Goal: Task Accomplishment & Management: Use online tool/utility

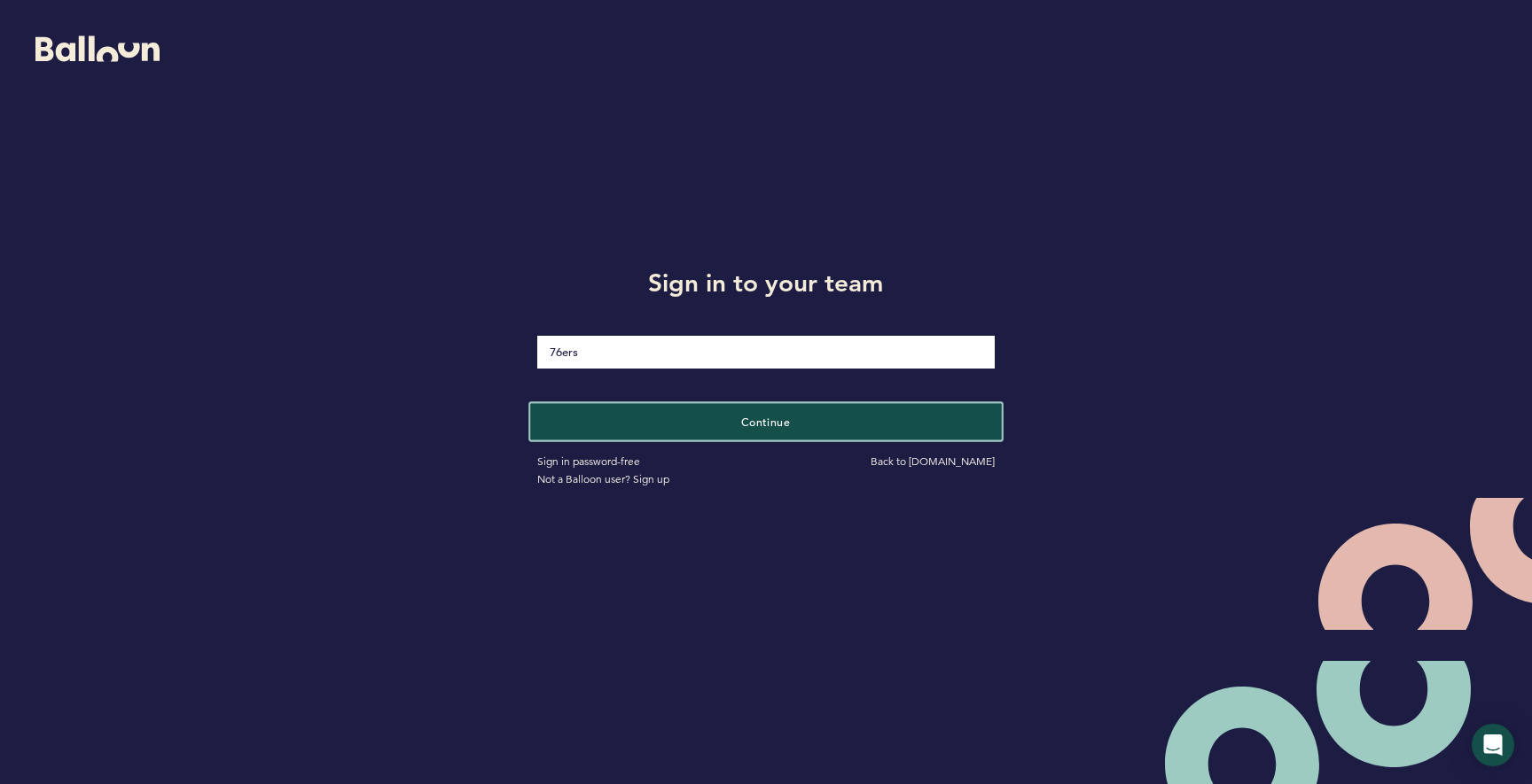
click at [939, 419] on button "Continue" at bounding box center [766, 421] width 471 height 36
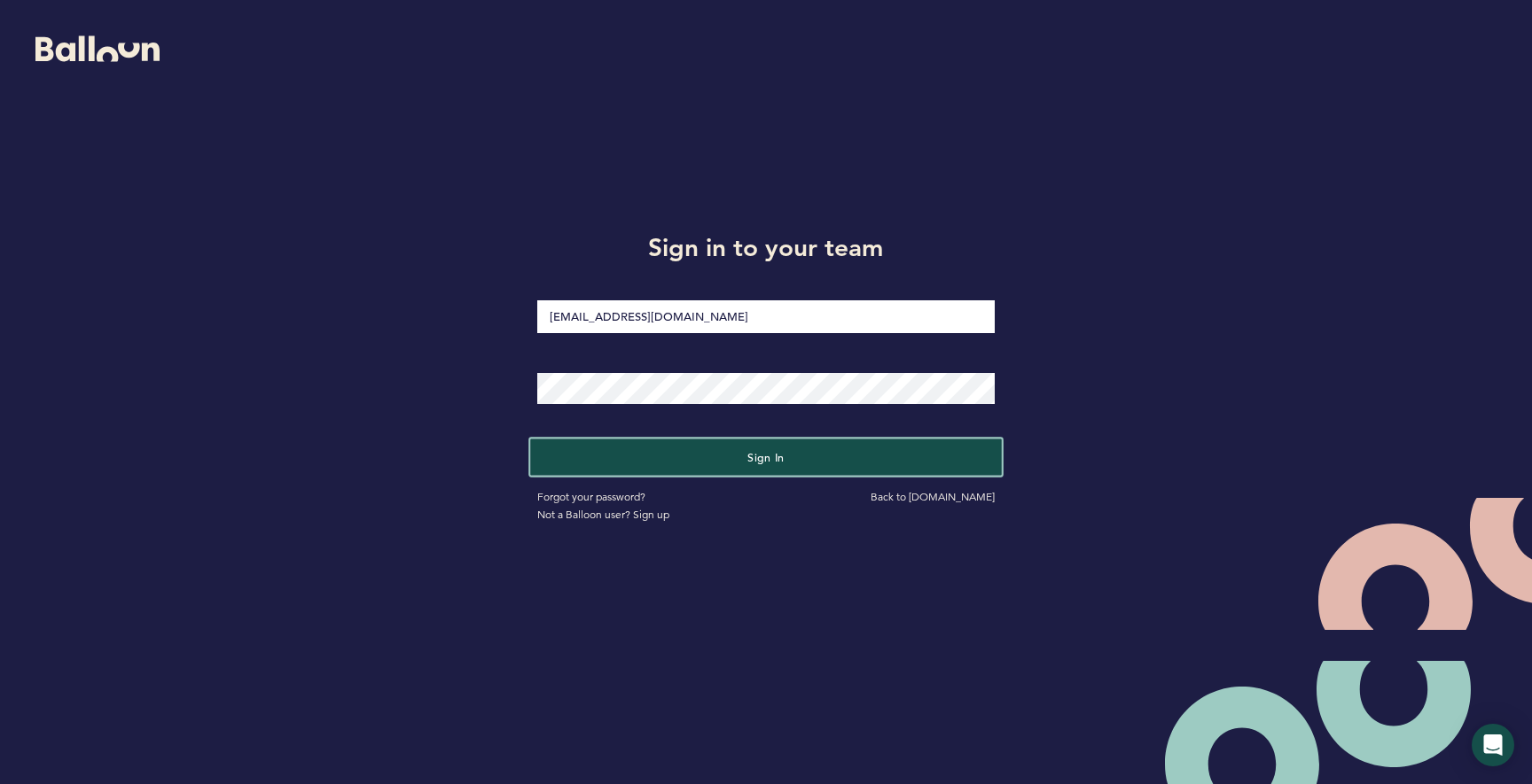
click at [793, 453] on button "Sign in" at bounding box center [766, 457] width 471 height 36
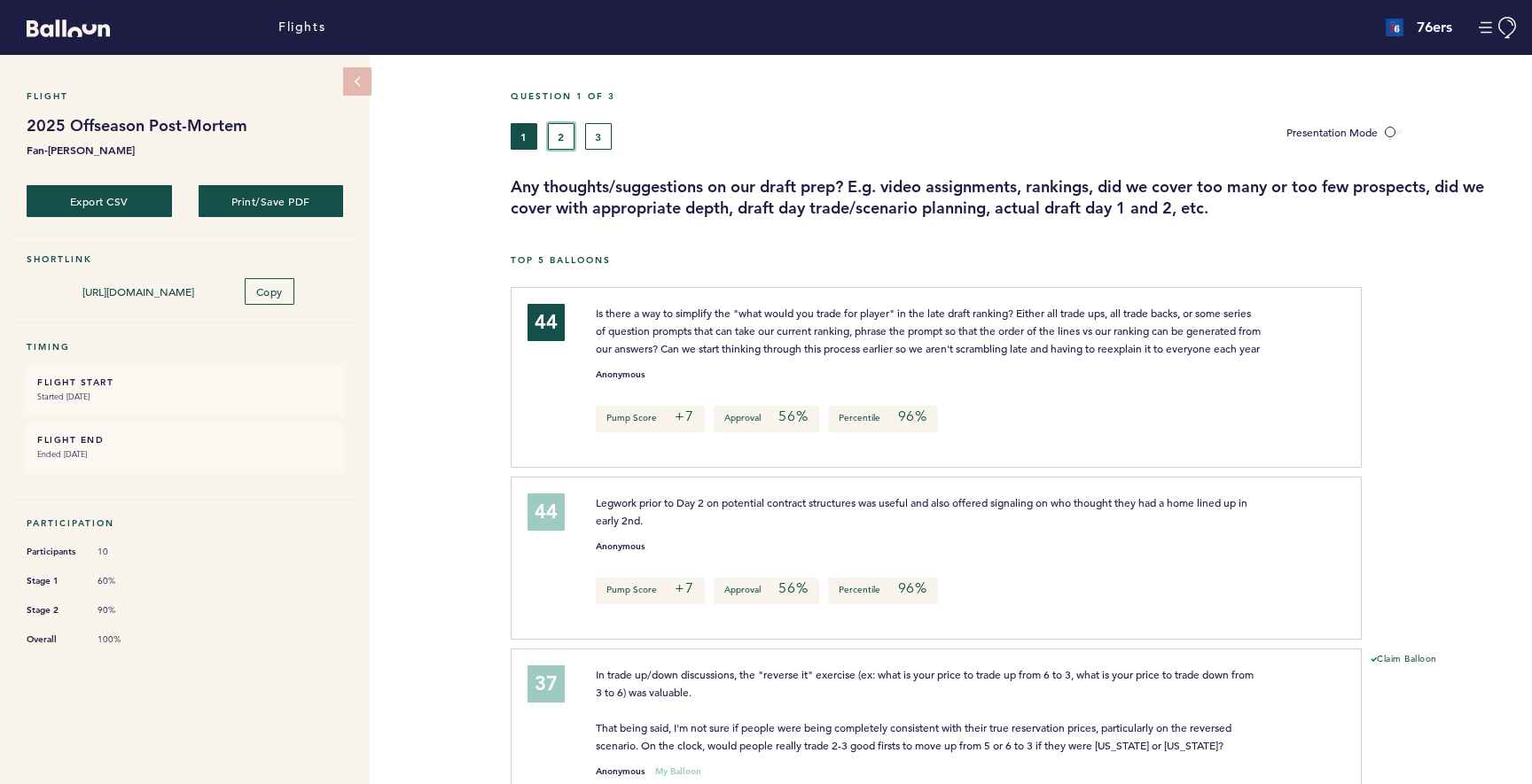
click at [564, 127] on button "2" at bounding box center [561, 136] width 27 height 27
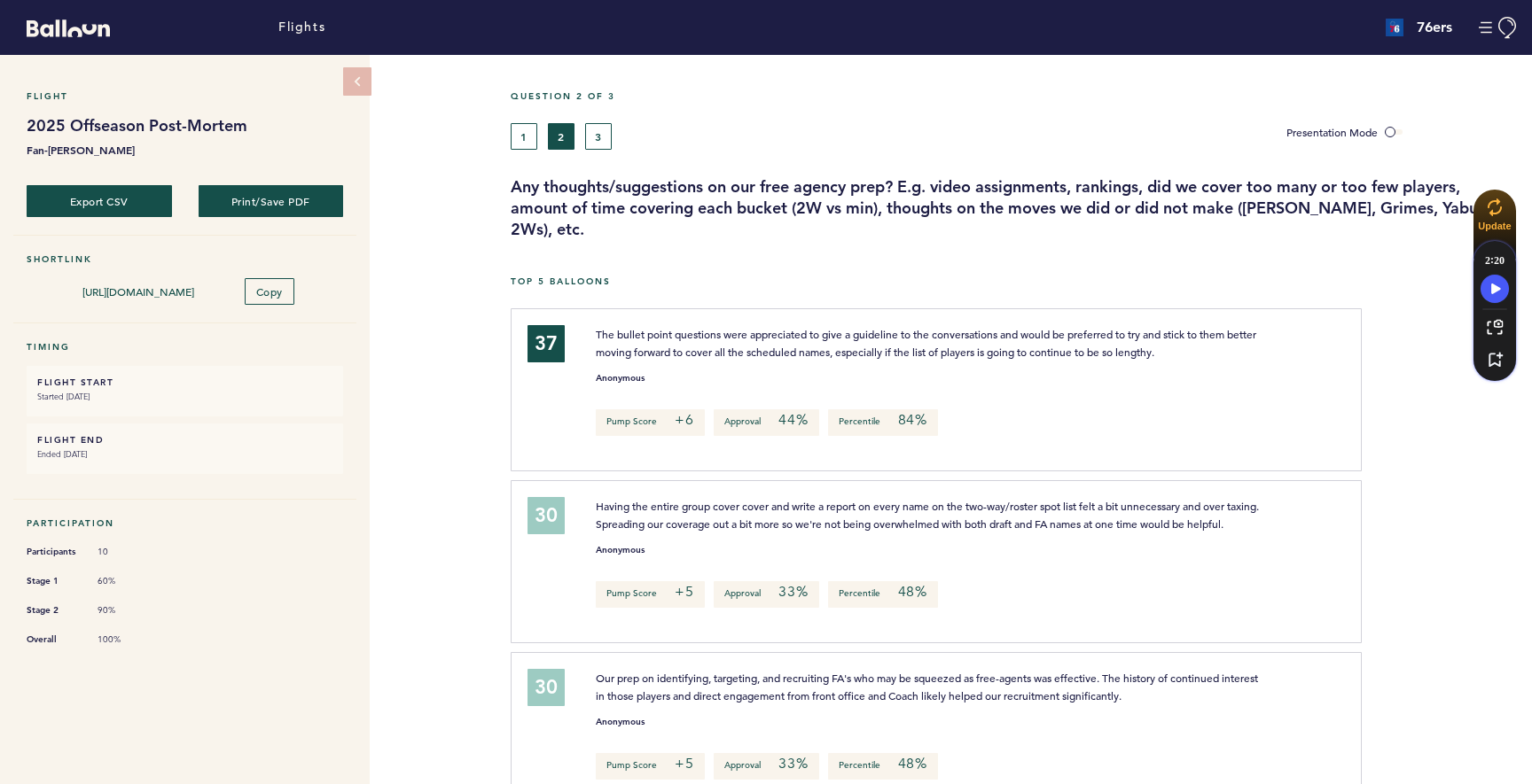
scroll to position [13, 0]
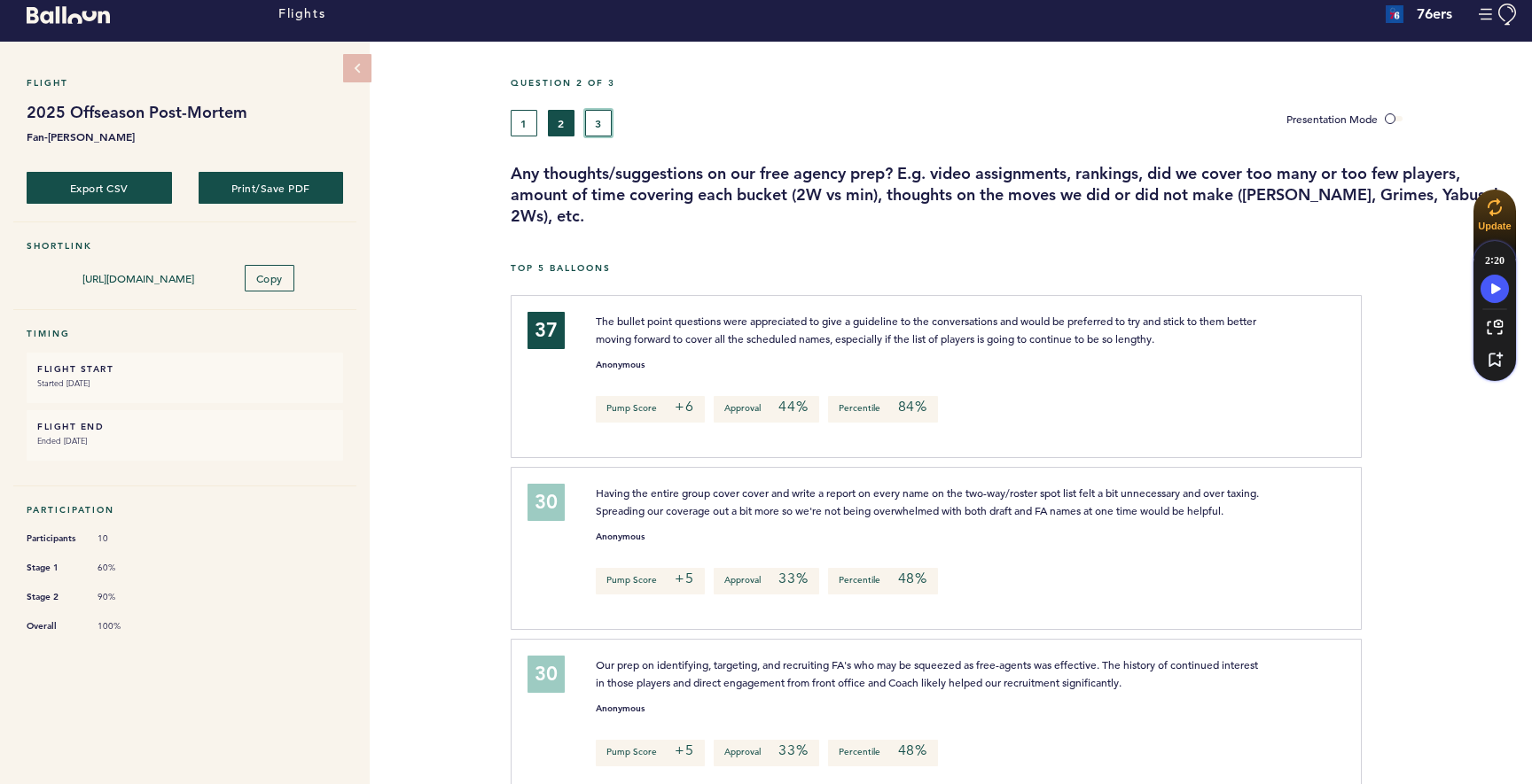
click at [597, 116] on button "3" at bounding box center [599, 123] width 27 height 27
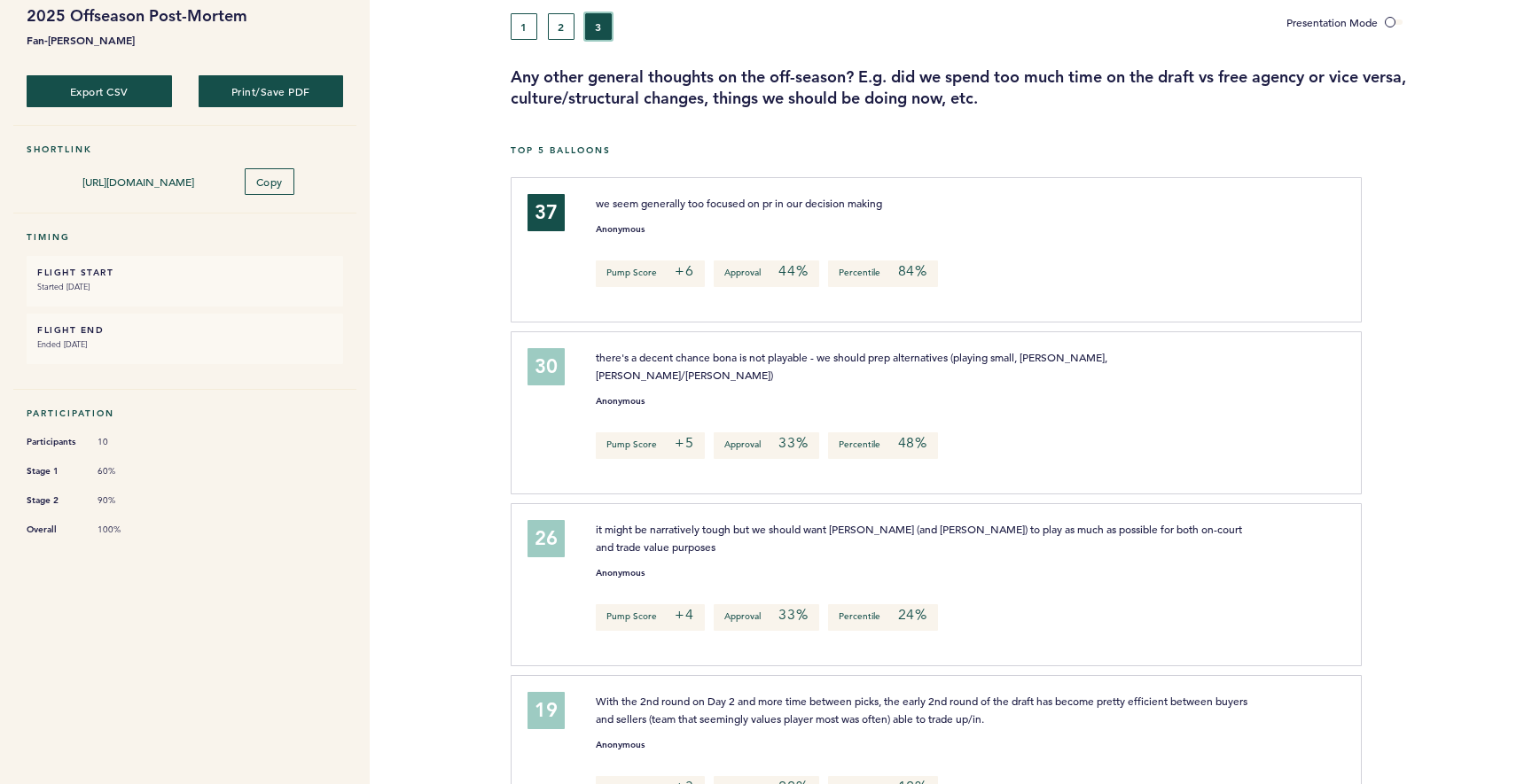
scroll to position [103, 0]
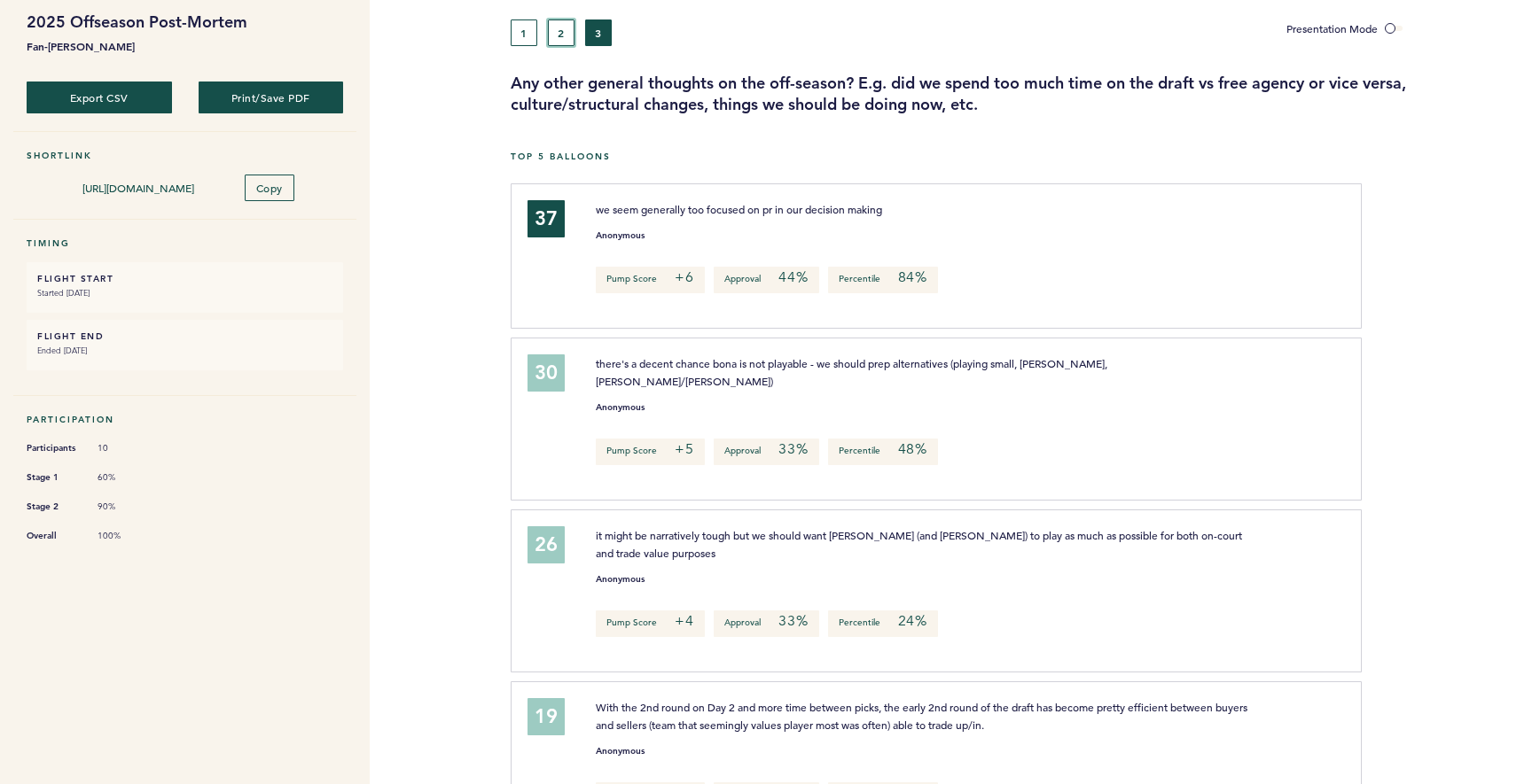
click at [560, 34] on button "2" at bounding box center [561, 33] width 27 height 27
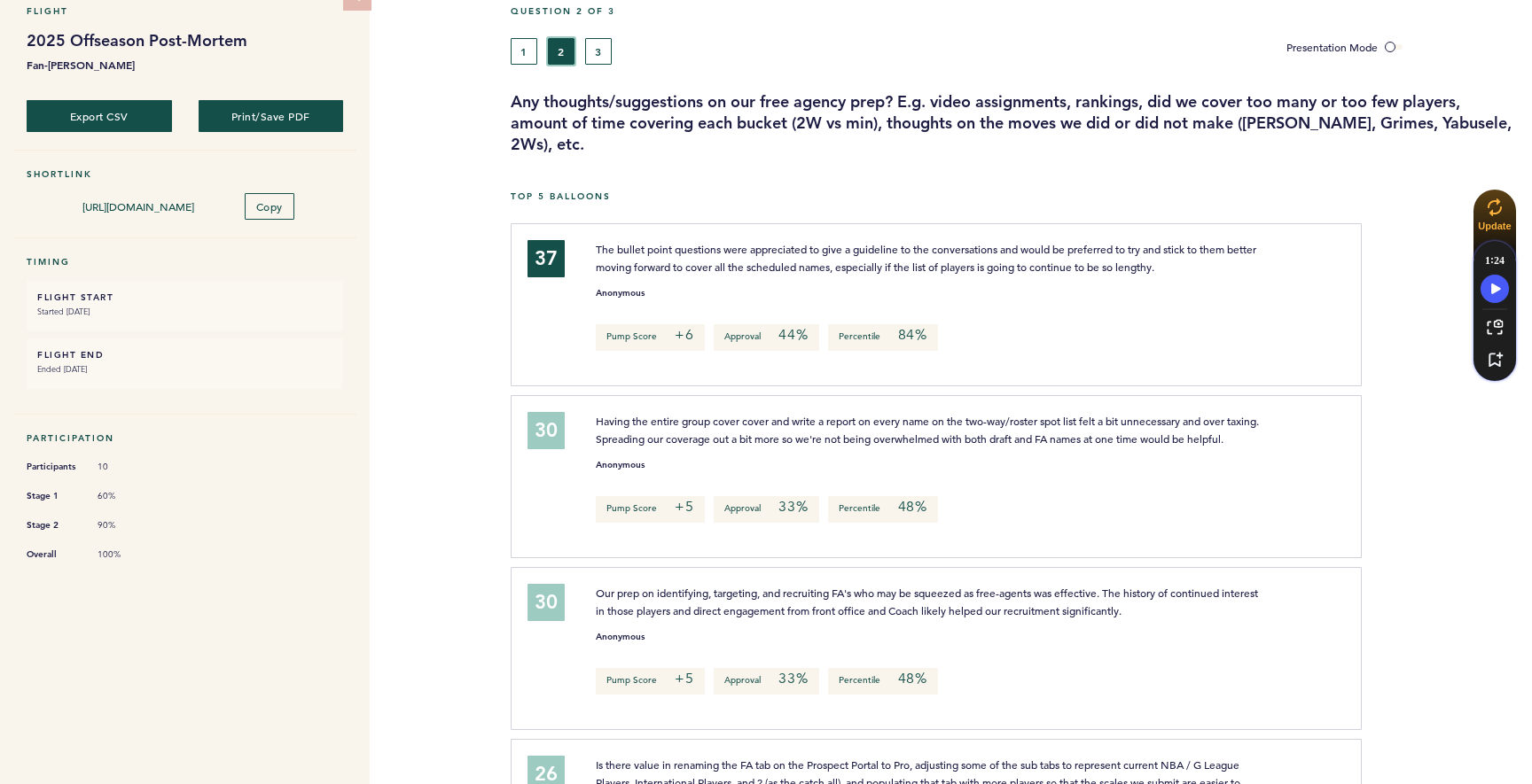
scroll to position [73, 0]
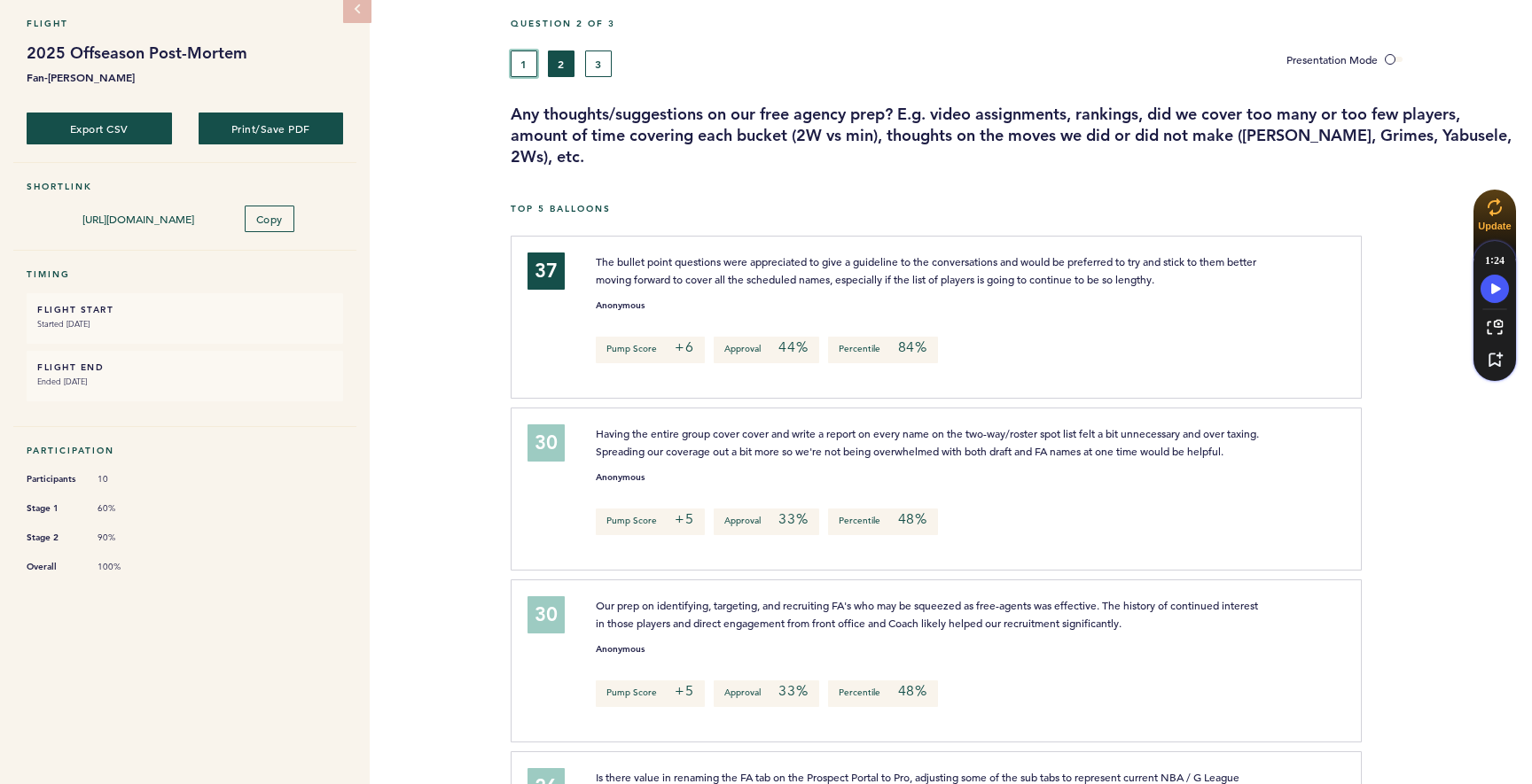
click at [523, 70] on button "1" at bounding box center [524, 63] width 27 height 27
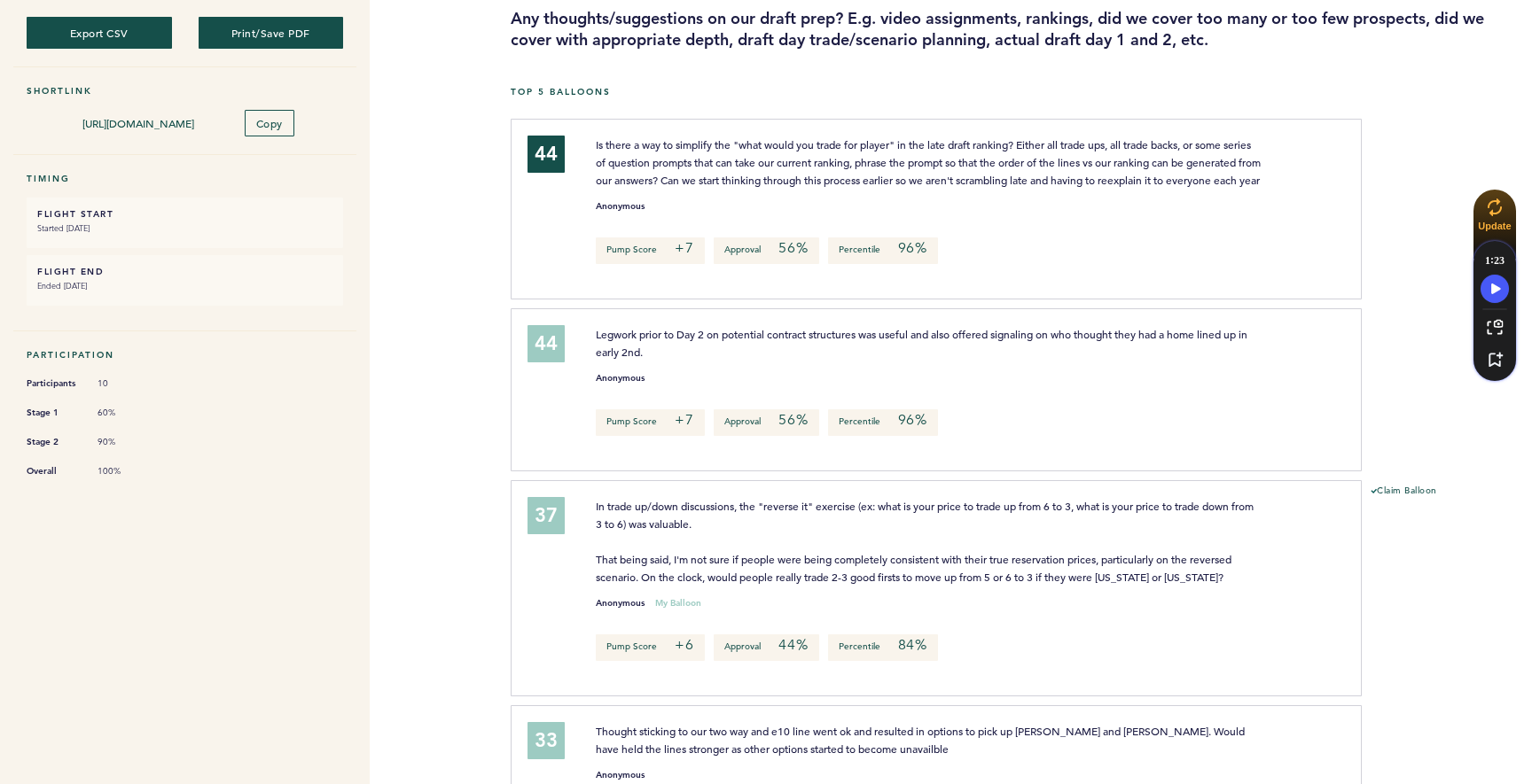
scroll to position [333, 0]
